Goal: Task Accomplishment & Management: Manage account settings

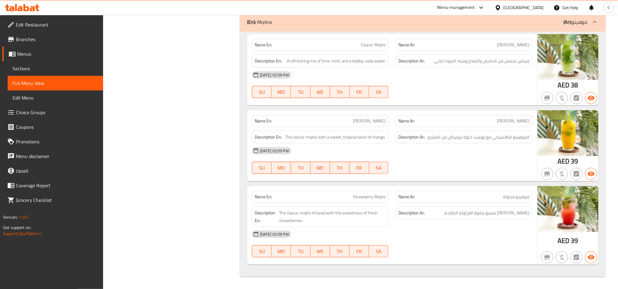
click at [29, 11] on div at bounding box center [22, 7] width 34 height 7
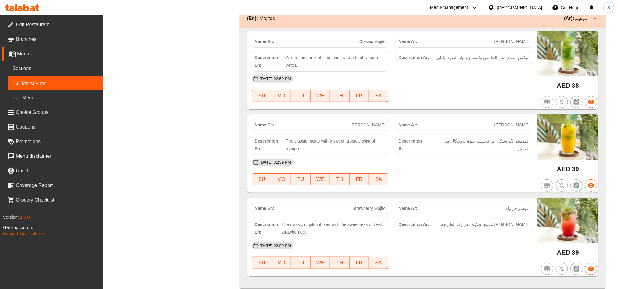
scroll to position [7497, 0]
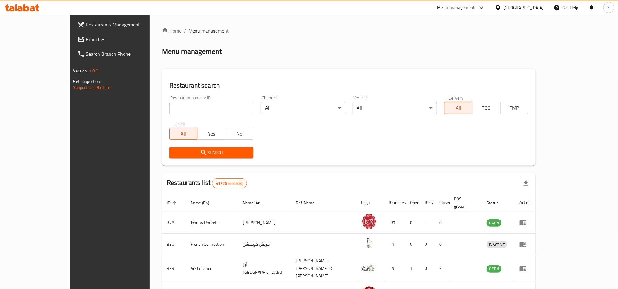
click at [86, 37] on span "Branches" at bounding box center [127, 39] width 82 height 7
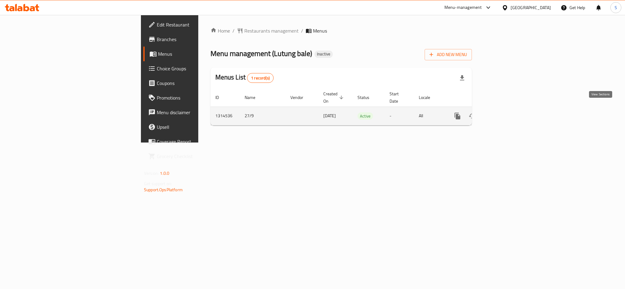
click at [509, 110] on link "enhanced table" at bounding box center [501, 116] width 15 height 15
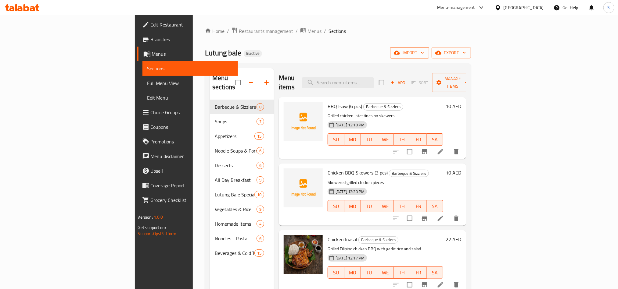
click at [400, 53] on icon "button" at bounding box center [397, 53] width 6 height 4
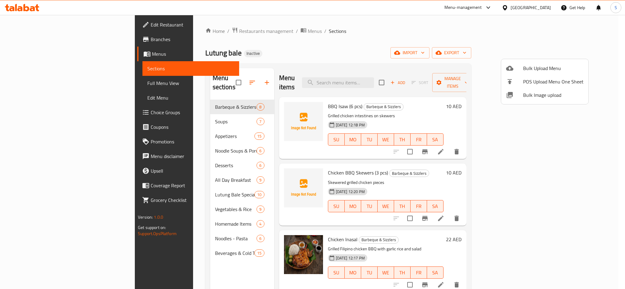
click at [533, 95] on span "Bulk Image upload" at bounding box center [553, 95] width 60 height 7
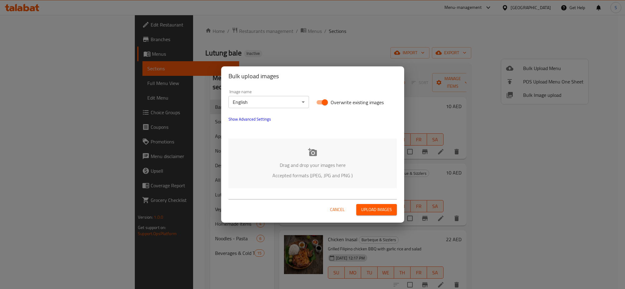
click at [318, 155] on div "Drag and drop your images here Accepted formats (JPEG, JPG and PNG )" at bounding box center [312, 164] width 168 height 50
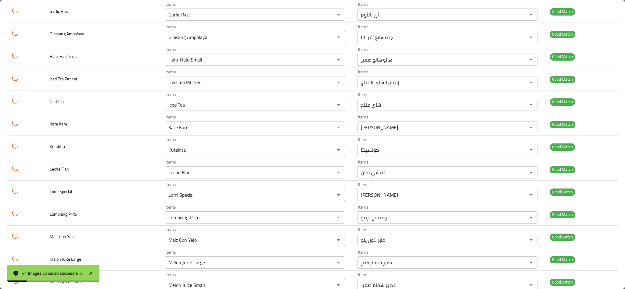
scroll to position [748, 0]
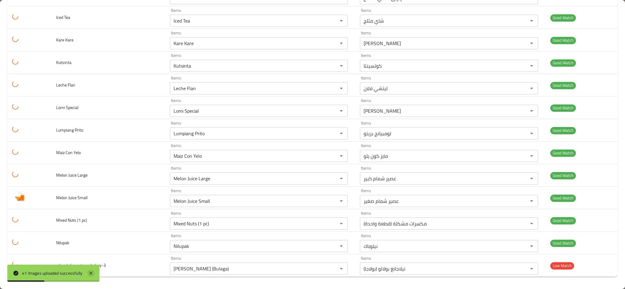
click at [92, 276] on icon at bounding box center [90, 273] width 7 height 7
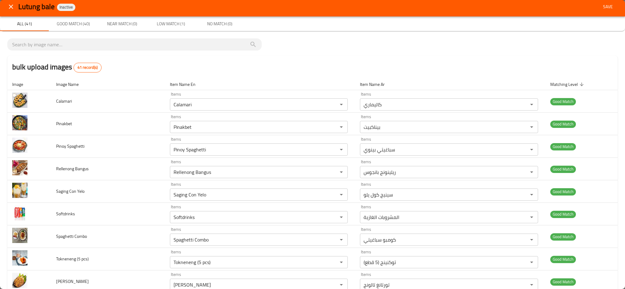
scroll to position [0, 0]
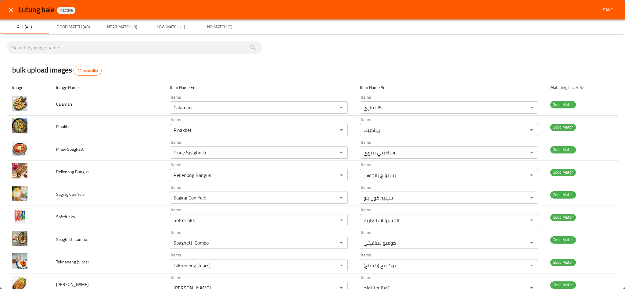
click at [601, 6] on span "Save" at bounding box center [608, 10] width 15 height 8
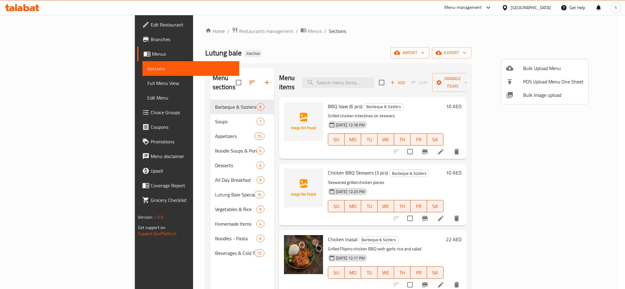
click at [329, 69] on div at bounding box center [312, 144] width 625 height 289
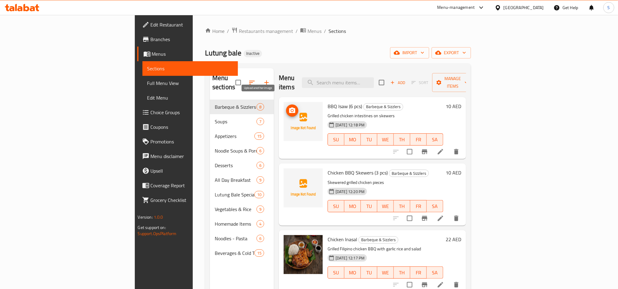
click at [289, 107] on icon "upload picture" at bounding box center [292, 110] width 7 height 7
click at [307, 32] on span "Menus" at bounding box center [314, 30] width 14 height 7
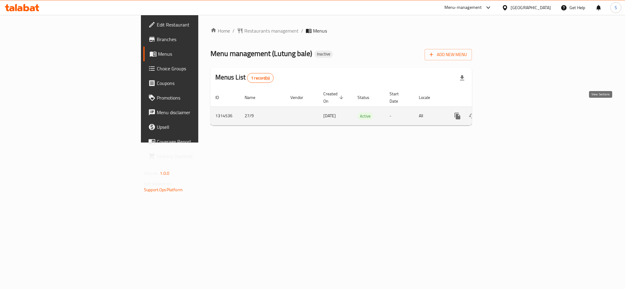
click at [509, 114] on link "enhanced table" at bounding box center [501, 116] width 15 height 15
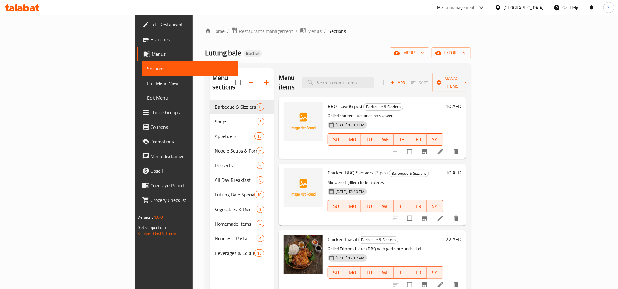
click at [419, 37] on div "Home / Restaurants management / Menus / Sections Lutung bale Inactive import ex…" at bounding box center [338, 195] width 266 height 336
click at [147, 83] on span "Full Menu View" at bounding box center [190, 83] width 86 height 7
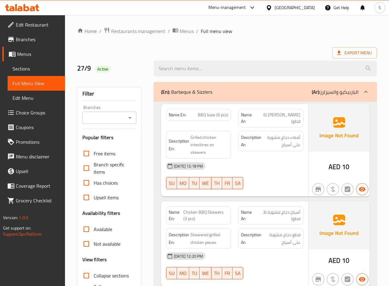
click at [161, 52] on div "Export Menu" at bounding box center [227, 52] width 300 height 11
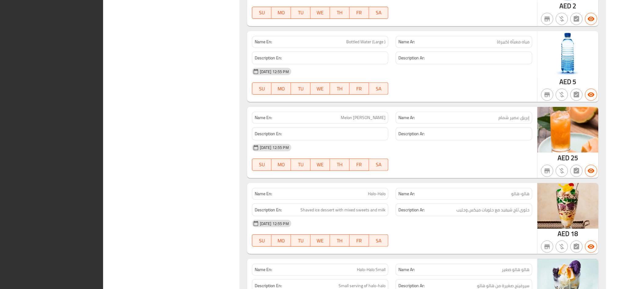
scroll to position [7628, 0]
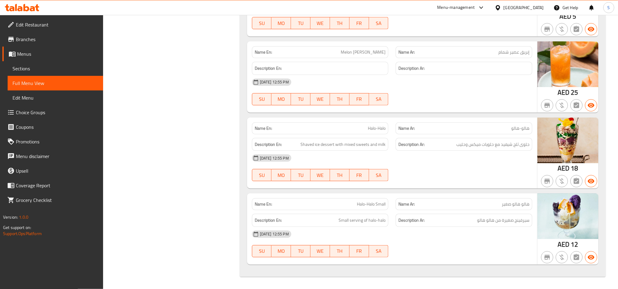
click at [27, 10] on icon at bounding box center [26, 7] width 6 height 7
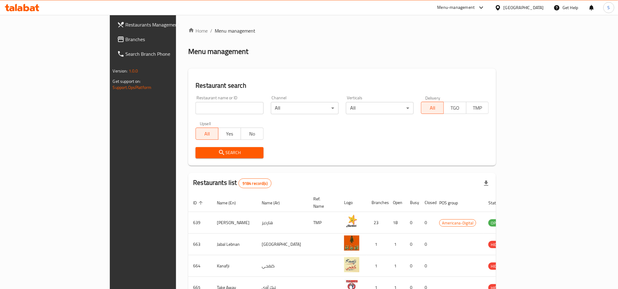
click at [126, 37] on span "Branches" at bounding box center [167, 39] width 82 height 7
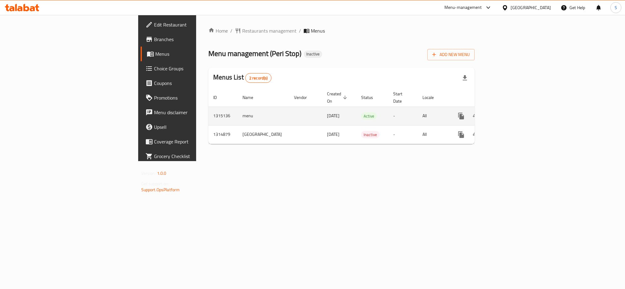
click at [508, 113] on icon "enhanced table" at bounding box center [504, 115] width 5 height 5
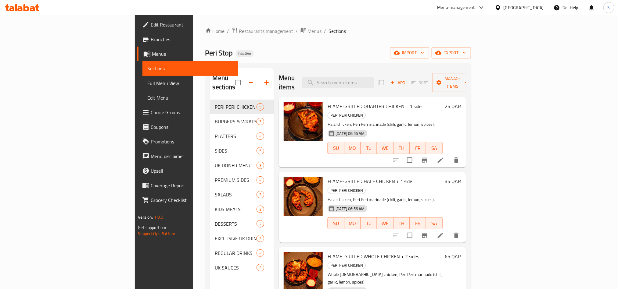
click at [279, 41] on div "Home / Restaurants management / Menus / Sections Peri Stop Inactive import expo…" at bounding box center [338, 195] width 266 height 336
click at [367, 54] on div "Peri Stop Inactive import export" at bounding box center [338, 52] width 266 height 11
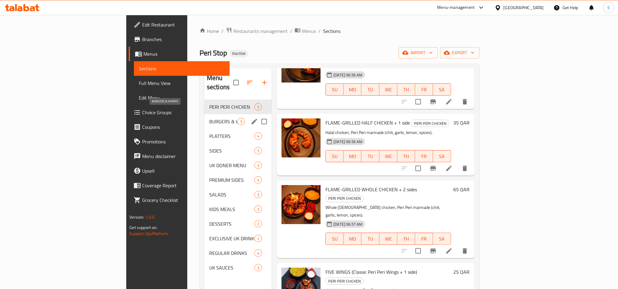
click at [209, 118] on span "BURGERS & WRAPS" at bounding box center [223, 121] width 28 height 7
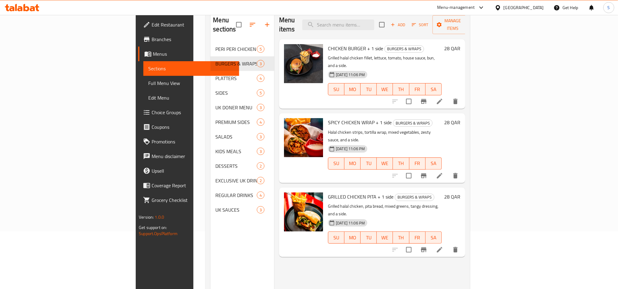
scroll to position [85, 0]
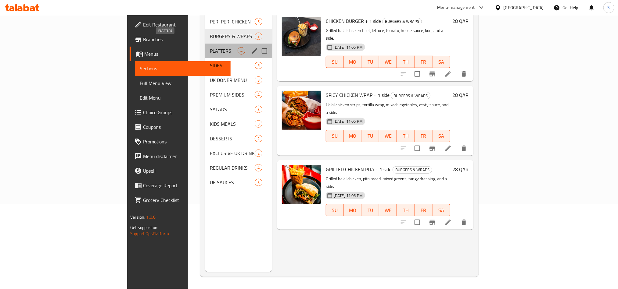
click at [210, 47] on span "PLATTERS" at bounding box center [224, 50] width 28 height 7
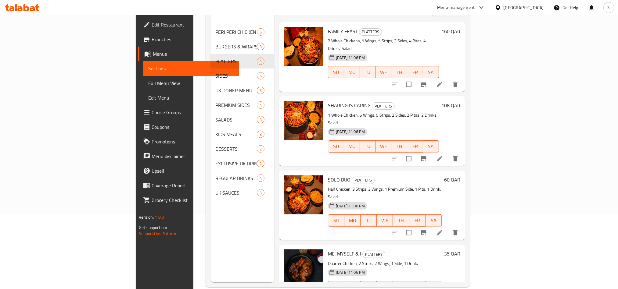
scroll to position [85, 0]
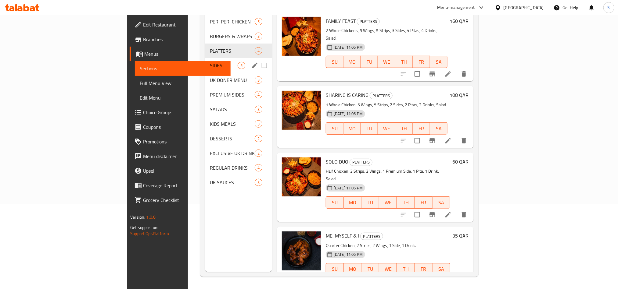
click at [205, 61] on div "SIDES 5" at bounding box center [238, 65] width 67 height 15
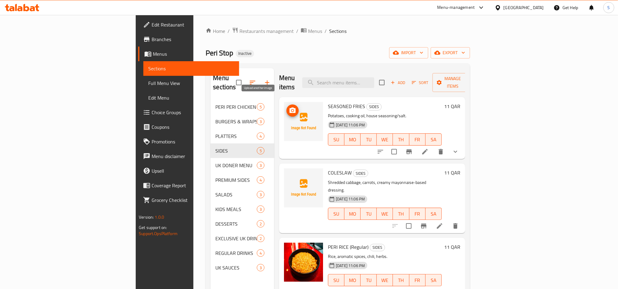
click at [289, 108] on icon "upload picture" at bounding box center [292, 110] width 6 height 5
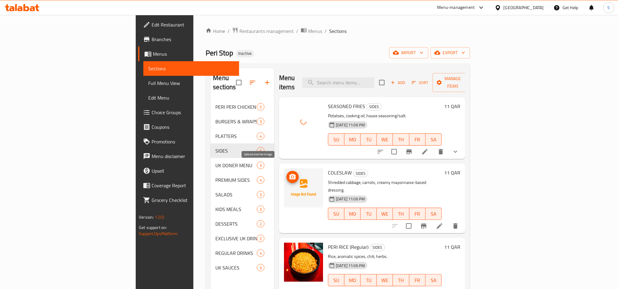
click at [292, 176] on circle "upload picture" at bounding box center [293, 177] width 2 height 2
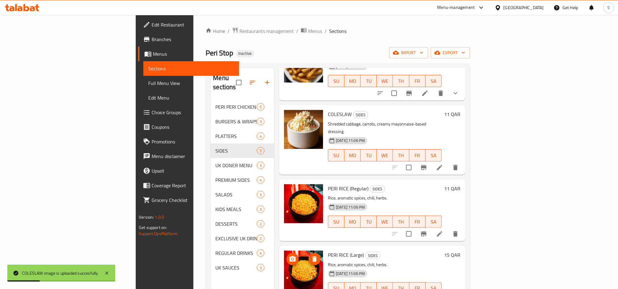
scroll to position [85, 0]
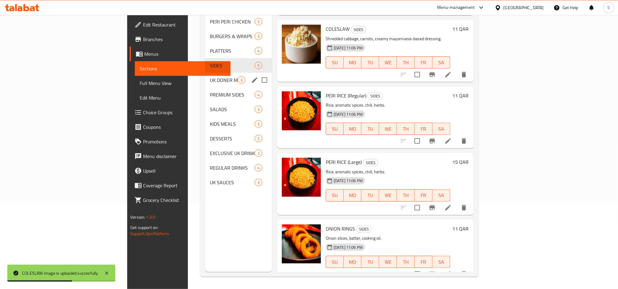
click at [205, 76] on div "UK DONER MENU 3" at bounding box center [238, 80] width 67 height 15
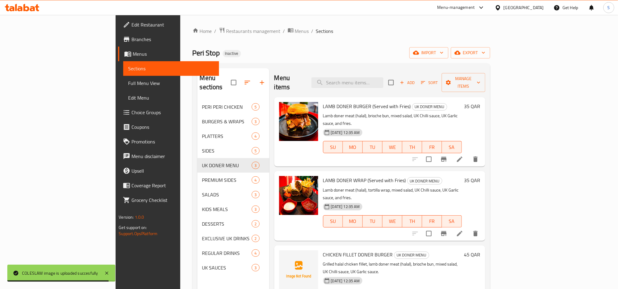
scroll to position [85, 0]
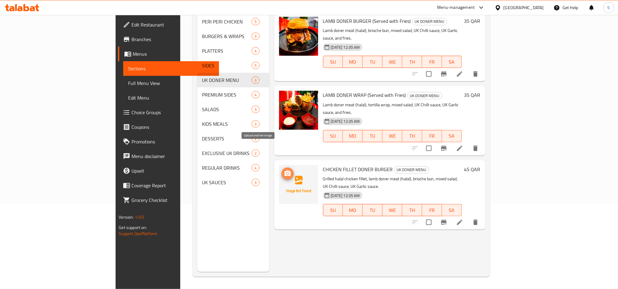
click at [282, 168] on button "upload picture" at bounding box center [288, 174] width 12 height 12
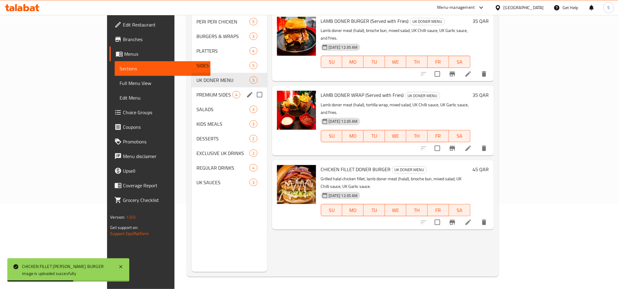
click at [192, 88] on div "PREMIUM SIDES 4" at bounding box center [230, 95] width 76 height 15
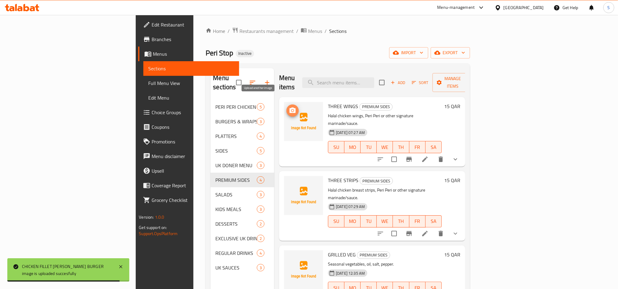
click at [289, 108] on icon "upload picture" at bounding box center [292, 110] width 6 height 5
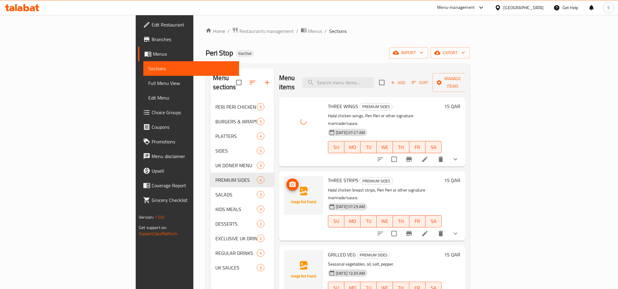
click at [289, 182] on icon "upload picture" at bounding box center [292, 184] width 6 height 5
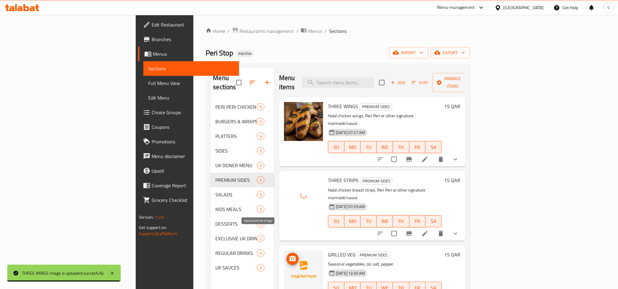
click at [289, 256] on icon "upload picture" at bounding box center [292, 259] width 7 height 7
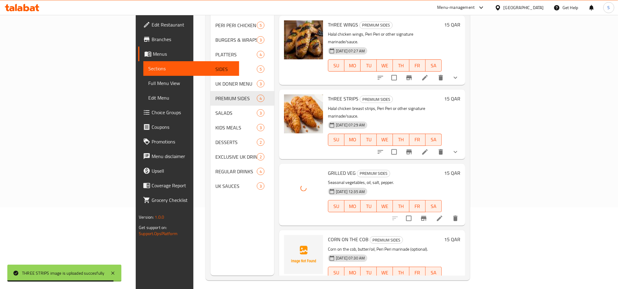
scroll to position [85, 0]
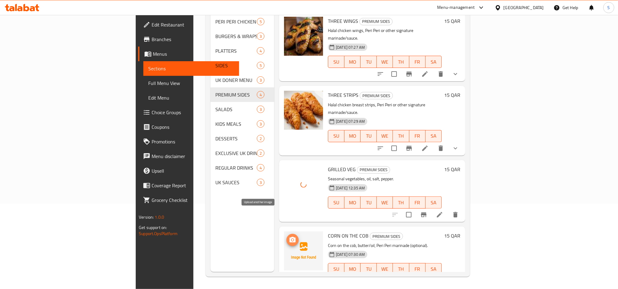
click at [286, 237] on span "upload picture" at bounding box center [292, 240] width 12 height 7
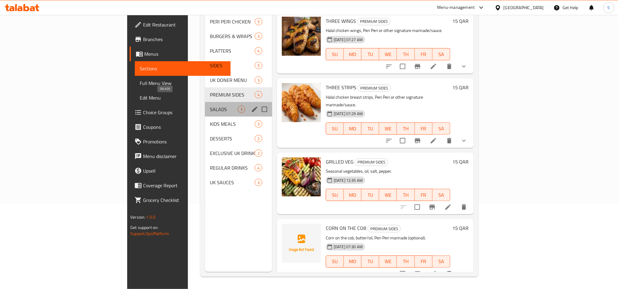
click at [210, 106] on span "SALADS" at bounding box center [224, 109] width 28 height 7
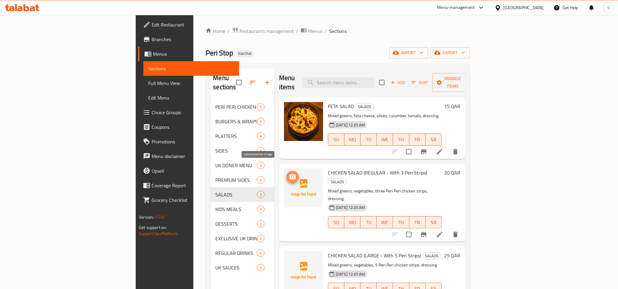
click at [289, 174] on icon "upload picture" at bounding box center [292, 177] width 7 height 7
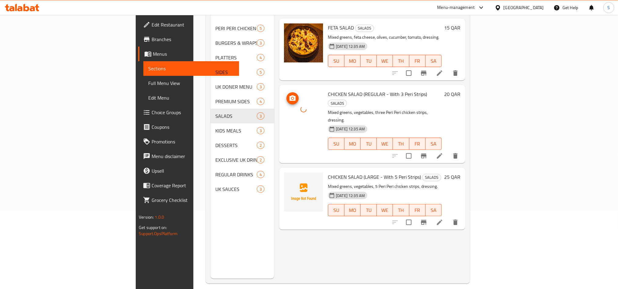
scroll to position [85, 0]
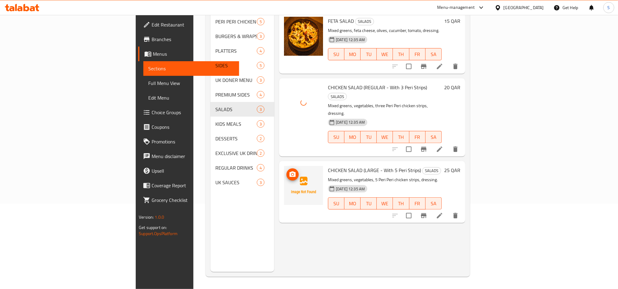
click at [292, 174] on circle "upload picture" at bounding box center [293, 175] width 2 height 2
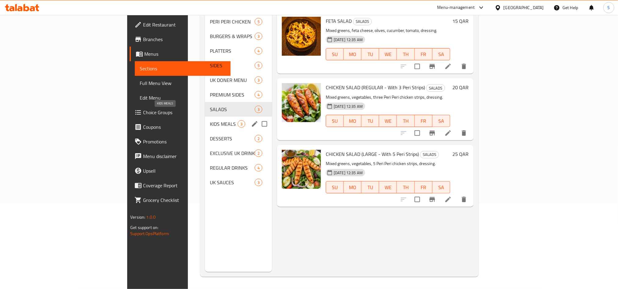
click at [210, 120] on span "KIDS MEALS" at bounding box center [224, 123] width 28 height 7
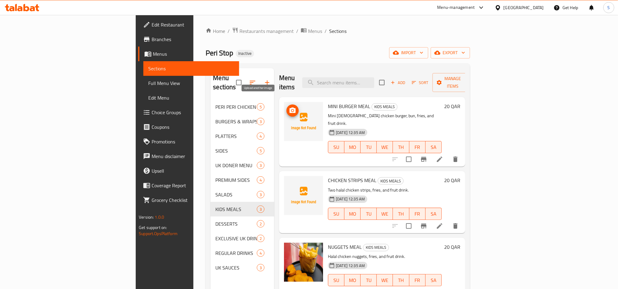
click at [292, 110] on circle "upload picture" at bounding box center [293, 111] width 2 height 2
click at [289, 182] on icon "upload picture" at bounding box center [292, 184] width 6 height 5
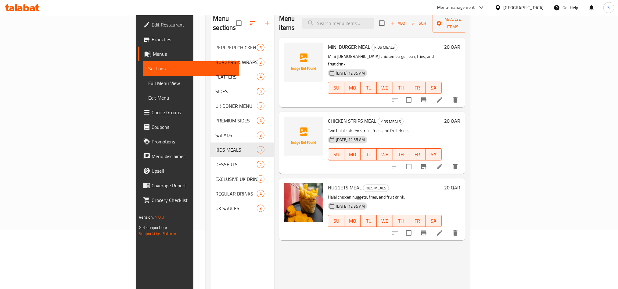
scroll to position [85, 0]
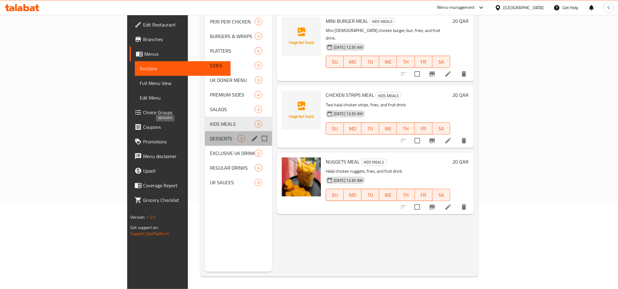
click at [210, 135] on span "DESSERTS" at bounding box center [224, 138] width 28 height 7
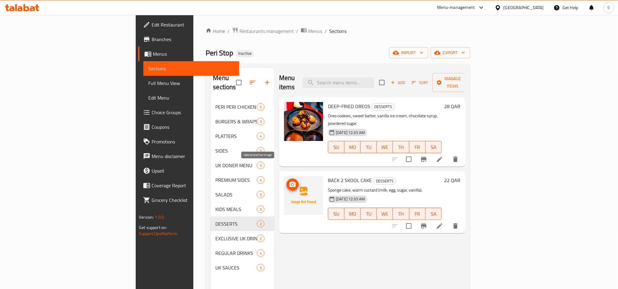
click at [284, 176] on img at bounding box center [303, 195] width 39 height 39
click at [292, 184] on circle "upload picture" at bounding box center [293, 185] width 2 height 2
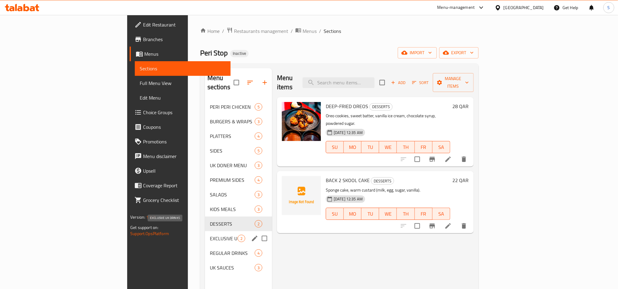
click at [210, 235] on span "EXCLUSIVE UK DRINKS" at bounding box center [224, 238] width 28 height 7
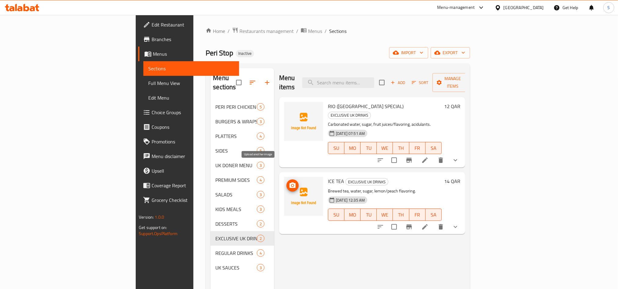
click at [289, 182] on icon "upload picture" at bounding box center [292, 185] width 7 height 7
click at [289, 107] on icon "upload picture" at bounding box center [292, 110] width 7 height 7
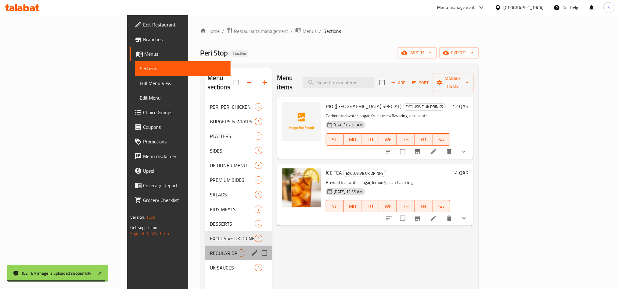
click at [205, 249] on div "REGULAR DRINKS 4" at bounding box center [238, 253] width 67 height 15
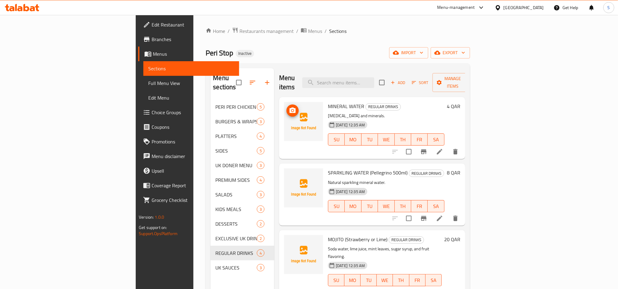
click at [289, 107] on icon "upload picture" at bounding box center [292, 110] width 7 height 7
click at [292, 176] on circle "upload picture" at bounding box center [293, 177] width 2 height 2
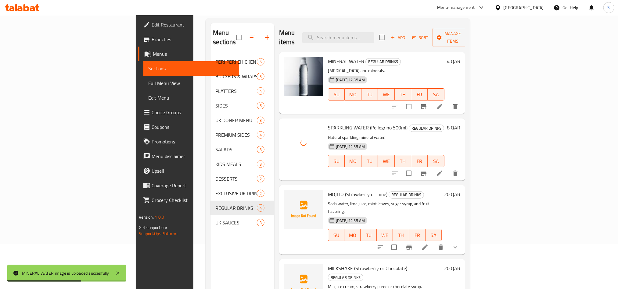
scroll to position [46, 0]
click at [289, 195] on icon "upload picture" at bounding box center [292, 198] width 7 height 7
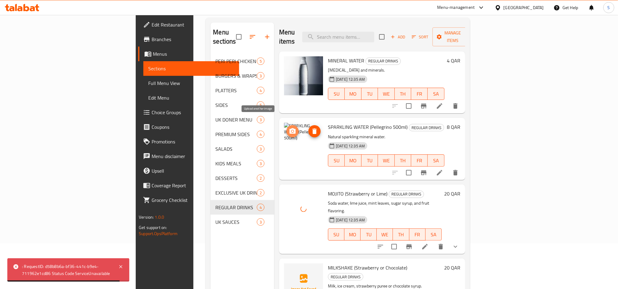
click at [289, 128] on icon "upload picture" at bounding box center [292, 130] width 6 height 5
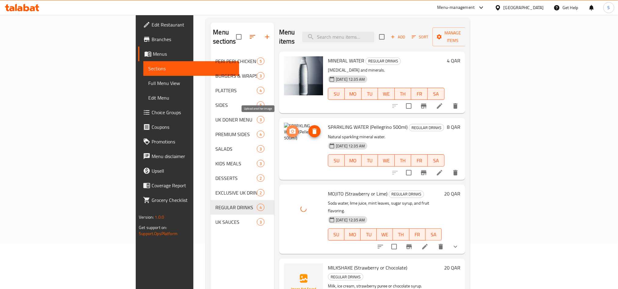
click at [289, 128] on icon "upload picture" at bounding box center [292, 131] width 7 height 7
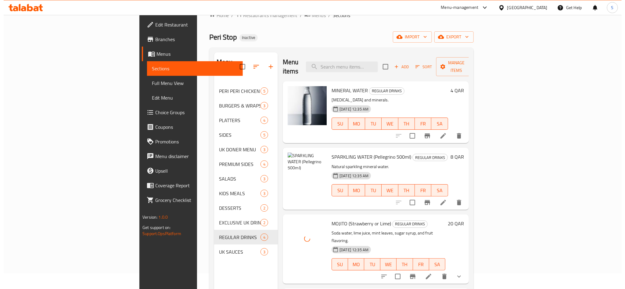
scroll to position [0, 0]
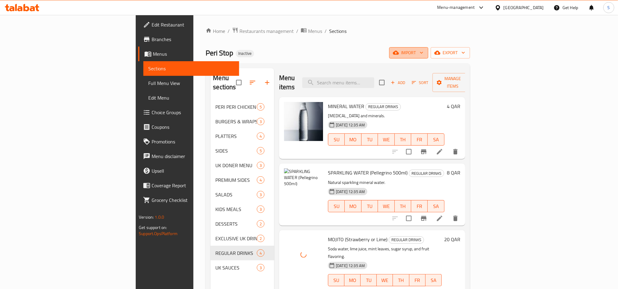
click at [428, 57] on button "import" at bounding box center [408, 52] width 39 height 11
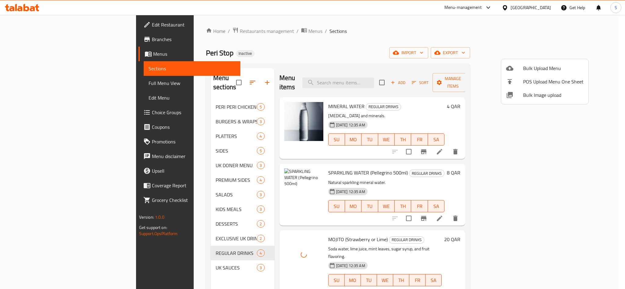
click at [541, 93] on span "Bulk Image upload" at bounding box center [553, 95] width 60 height 7
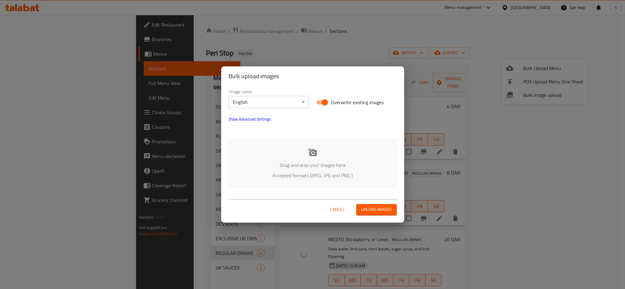
click at [318, 167] on p "Drag and drop your images here" at bounding box center [313, 165] width 150 height 7
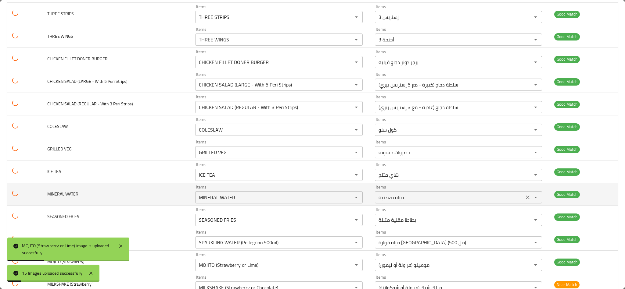
scroll to position [157, 0]
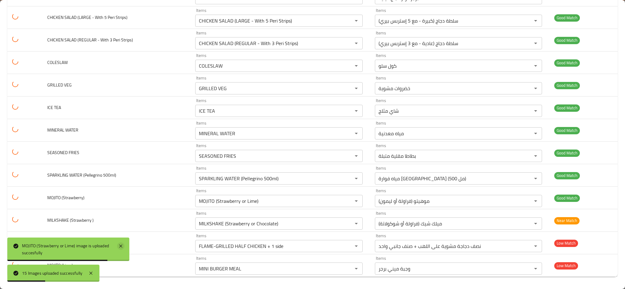
click at [122, 247] on icon at bounding box center [120, 246] width 7 height 7
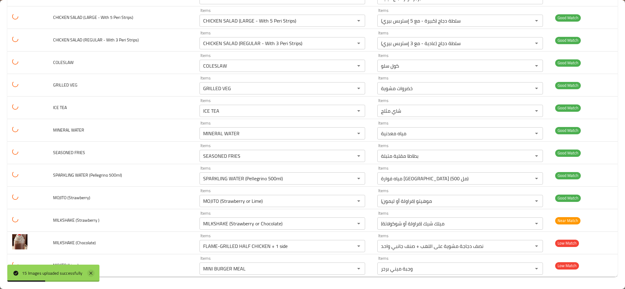
click at [91, 273] on icon at bounding box center [90, 273] width 3 height 3
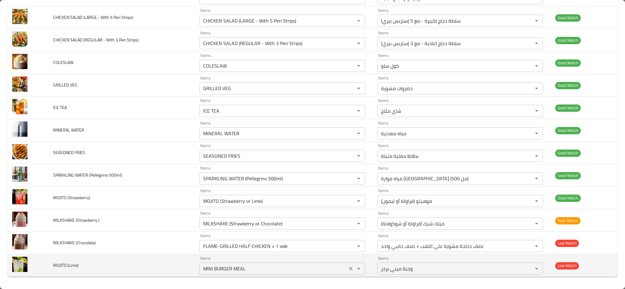
click at [225, 269] on \(Lime\) "MINI BURGER MEAL" at bounding box center [273, 269] width 144 height 9
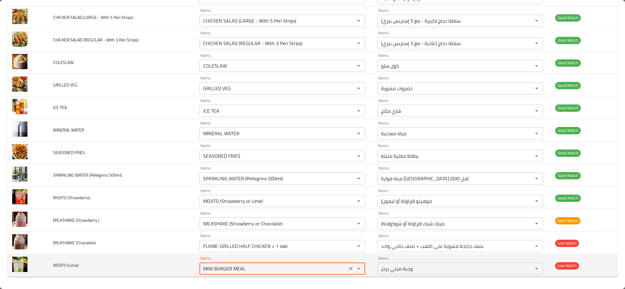
click at [225, 269] on \(Lime\) "MINI BURGER MEAL" at bounding box center [273, 269] width 144 height 9
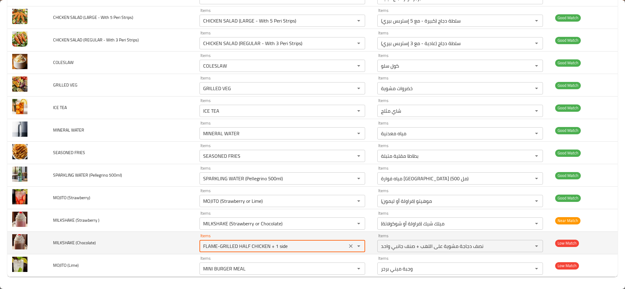
click at [242, 247] on \(Chocolate\) "FLAME-GRILLED HALF CHICKEN + 1 side" at bounding box center [273, 246] width 144 height 9
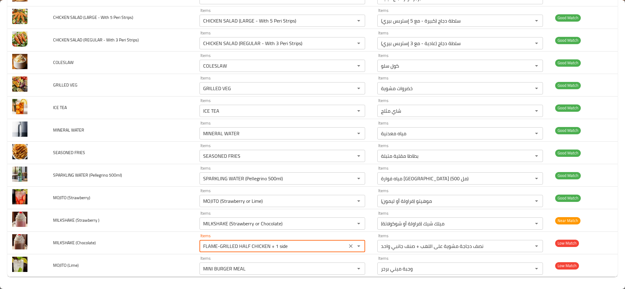
scroll to position [0, 0]
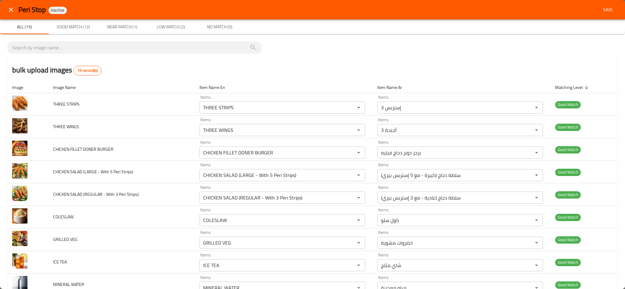
click at [604, 11] on span "Save" at bounding box center [608, 10] width 15 height 8
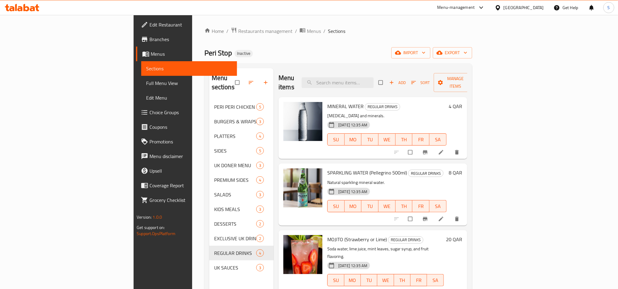
click at [141, 88] on link "Full Menu View" at bounding box center [188, 83] width 95 height 15
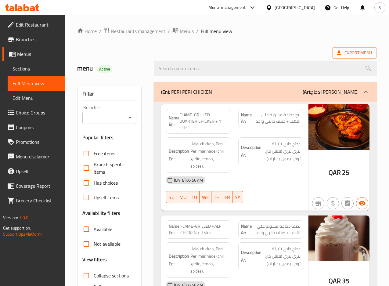
click at [171, 49] on div "Export Menu" at bounding box center [227, 52] width 300 height 11
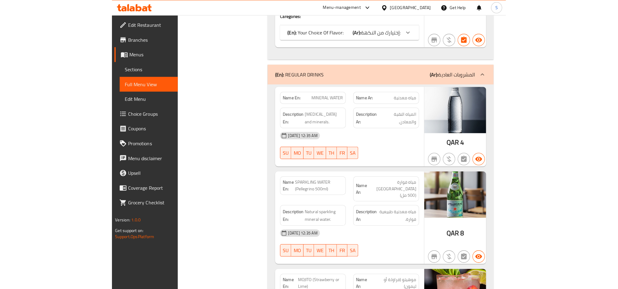
scroll to position [3814, 0]
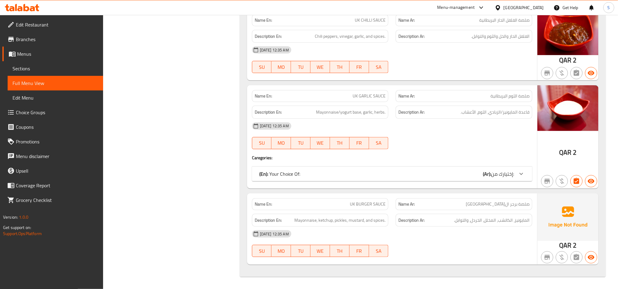
drag, startPoint x: 219, startPoint y: 115, endPoint x: 308, endPoint y: 92, distance: 92.8
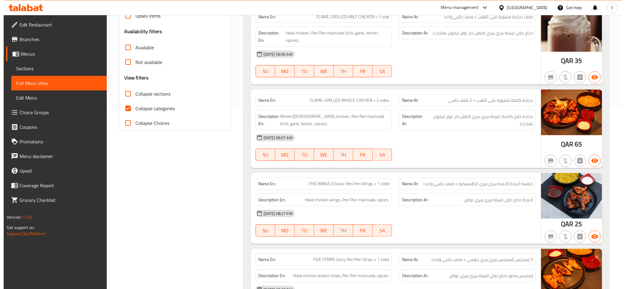
scroll to position [0, 0]
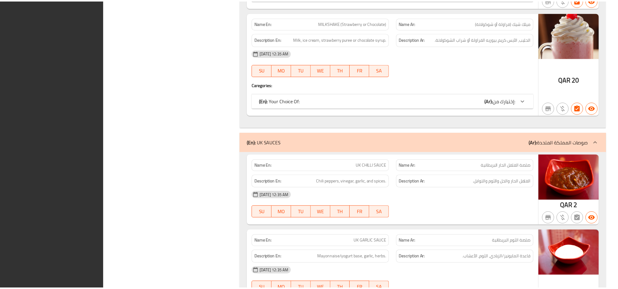
scroll to position [3806, 0]
